Goal: Task Accomplishment & Management: Use online tool/utility

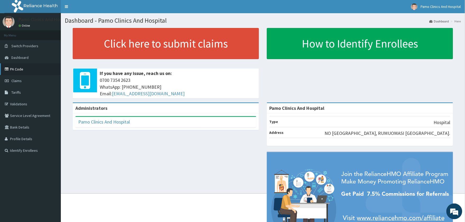
click at [20, 69] on link "PA Code" at bounding box center [30, 69] width 61 height 12
